Goal: Book appointment/travel/reservation

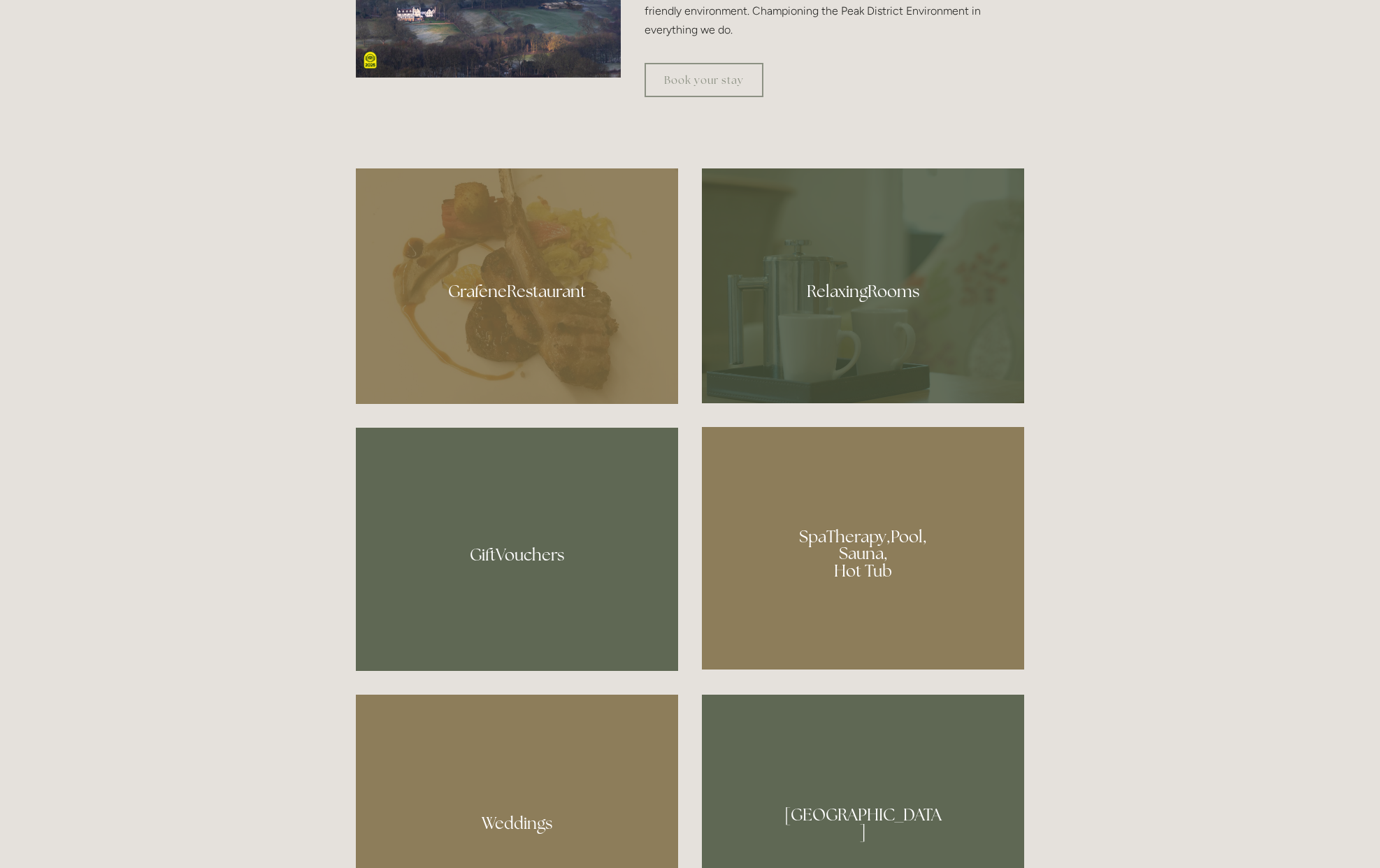
scroll to position [1004, 0]
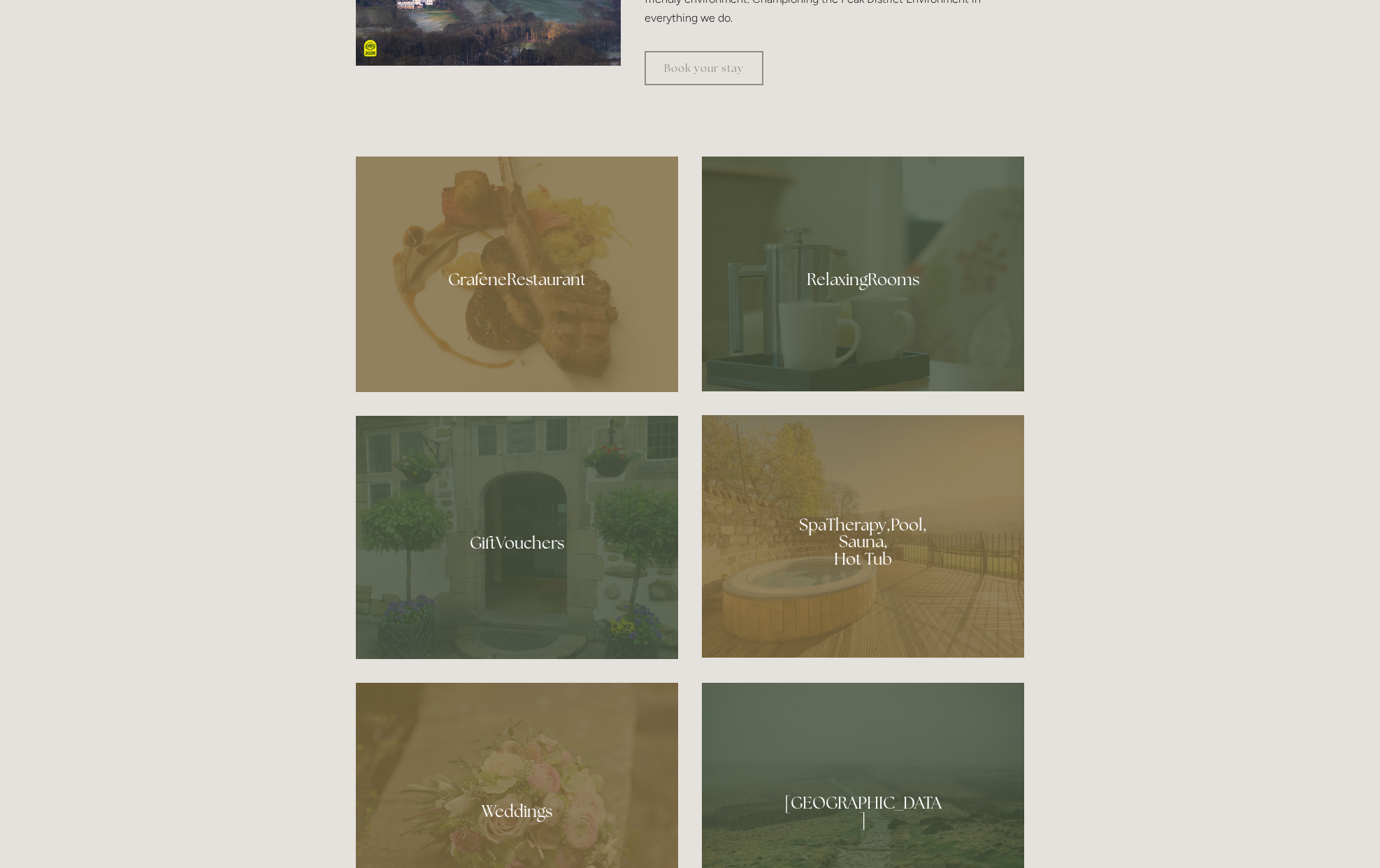
click at [523, 284] on div at bounding box center [517, 274] width 322 height 236
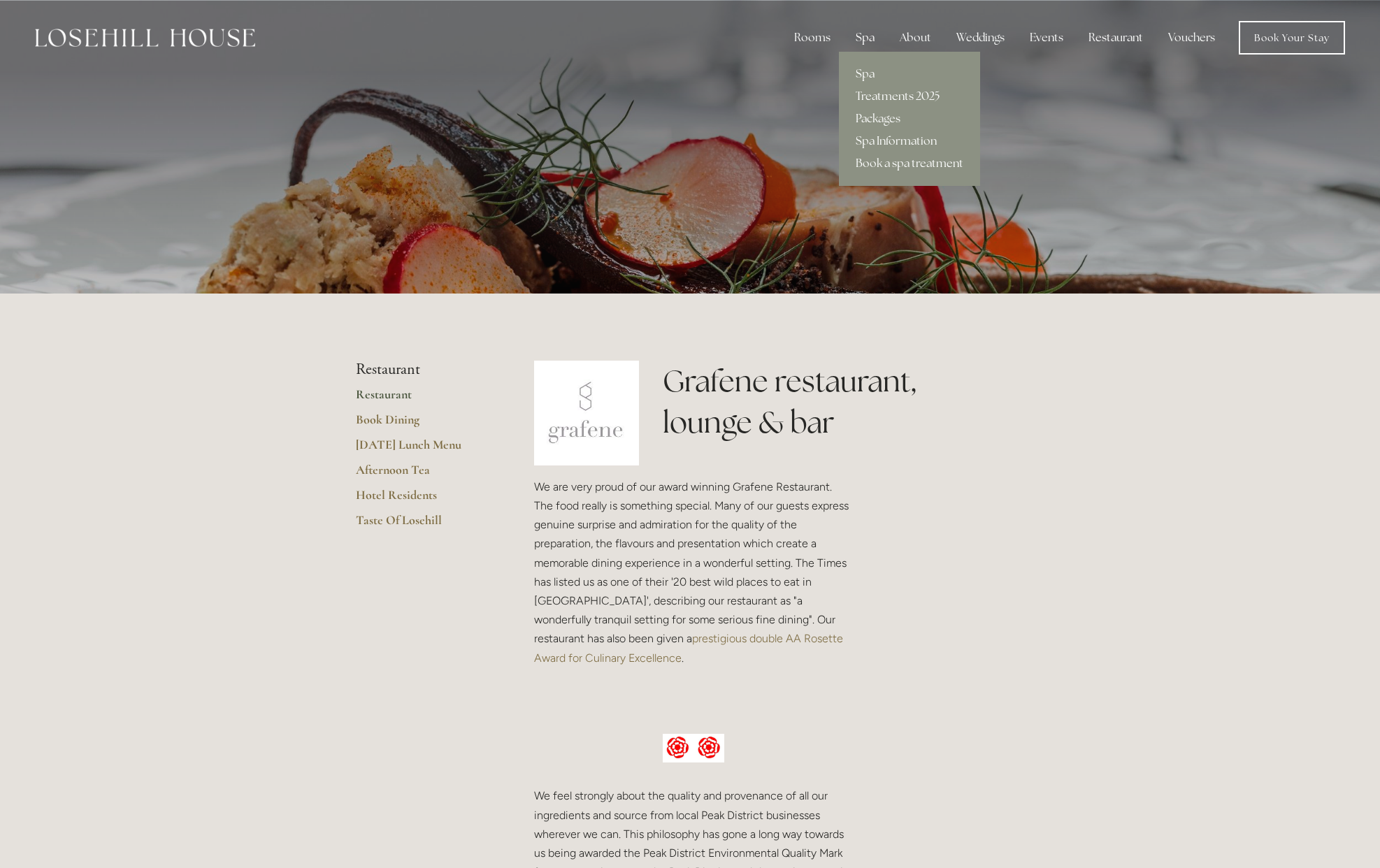
click at [876, 37] on div "Spa" at bounding box center [865, 38] width 41 height 28
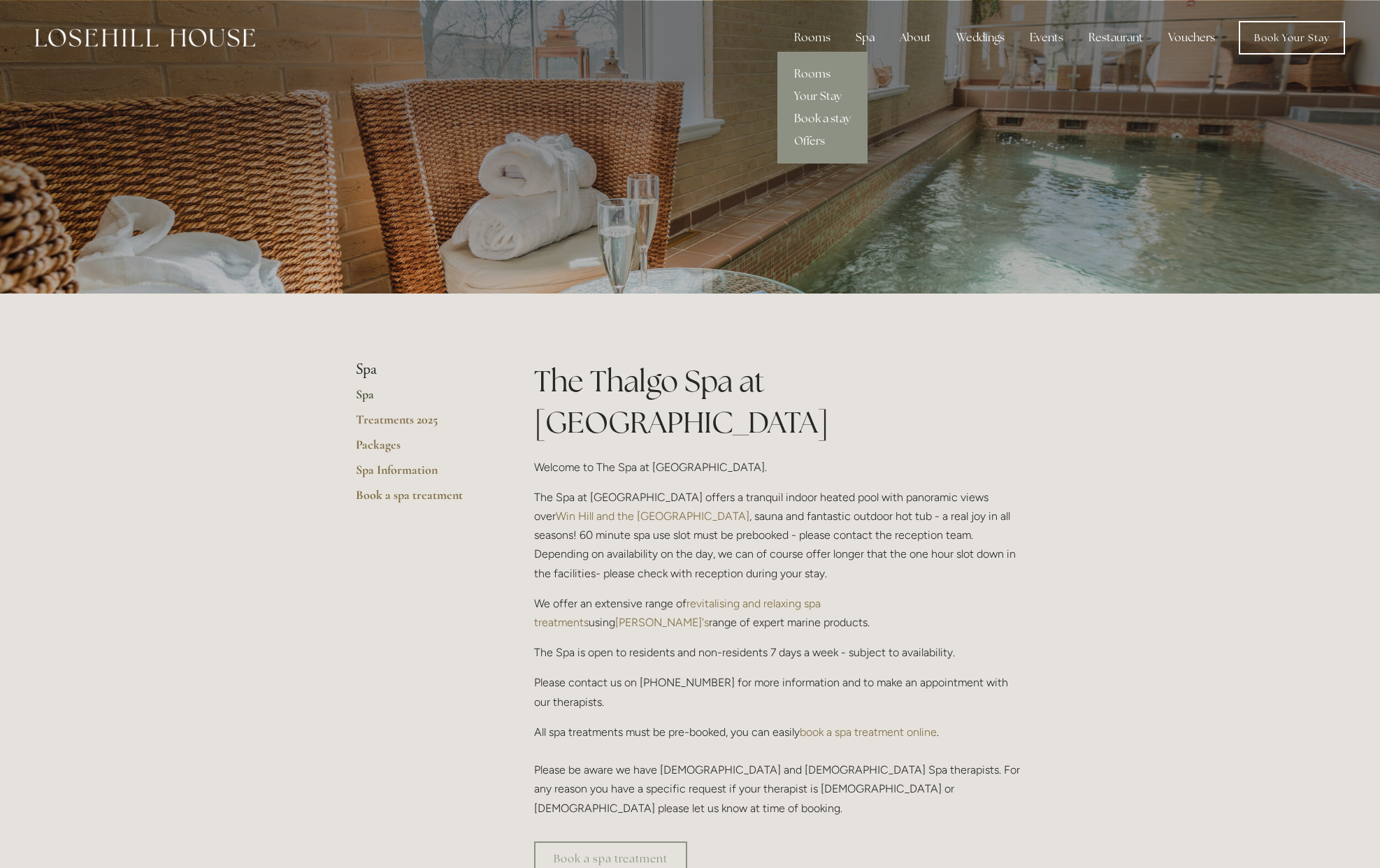
click at [821, 123] on link "Book a stay" at bounding box center [822, 119] width 90 height 22
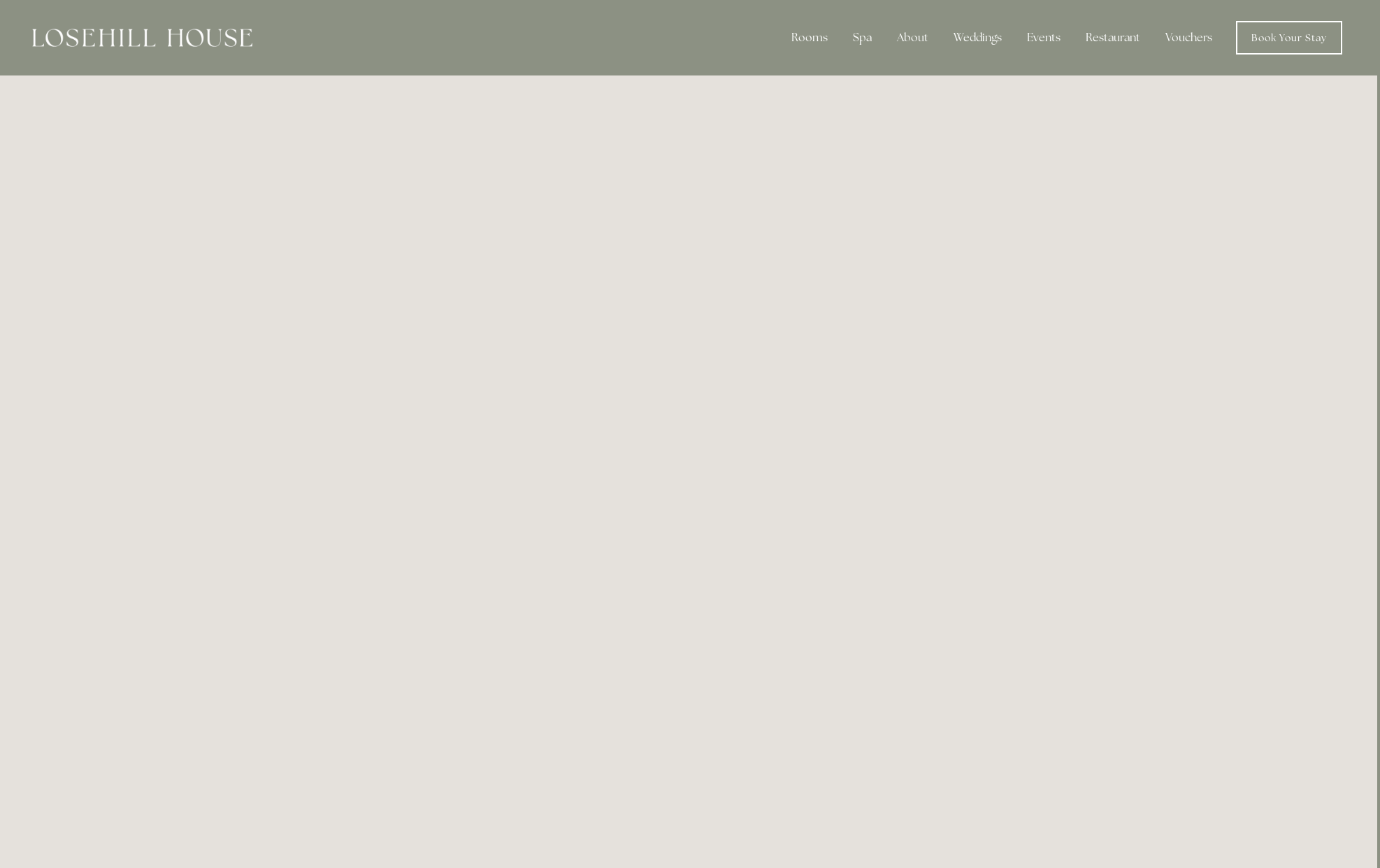
scroll to position [0, 3]
